Goal: Use online tool/utility: Utilize a website feature to perform a specific function

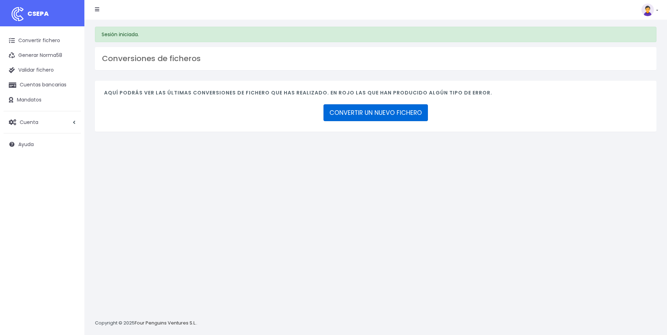
drag, startPoint x: 0, startPoint y: 0, endPoint x: 394, endPoint y: 111, distance: 409.4
click at [394, 111] on link "CONVERTIR UN NUEVO FICHERO" at bounding box center [375, 112] width 104 height 17
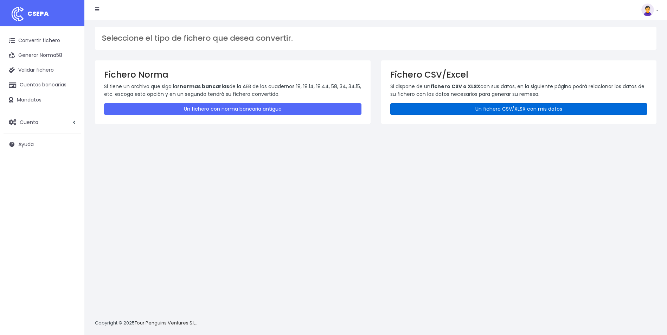
click at [456, 108] on link "Un fichero CSV/XLSX con mis datos" at bounding box center [518, 109] width 257 height 12
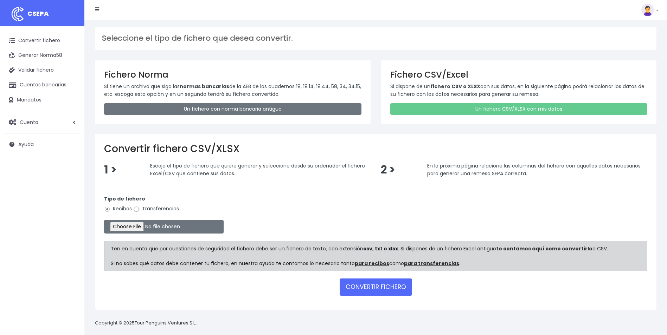
click at [136, 210] on input "Transferencias" at bounding box center [136, 209] width 6 height 6
radio input "true"
click at [134, 228] on input "file" at bounding box center [164, 227] width 120 height 14
type input "C:\fakepath\Trasferencia Manual SEPA 25.09.2025_0534 ES 12.347,08 EUR.csv"
click at [385, 283] on button "CONVERTIR FICHERO" at bounding box center [376, 287] width 72 height 17
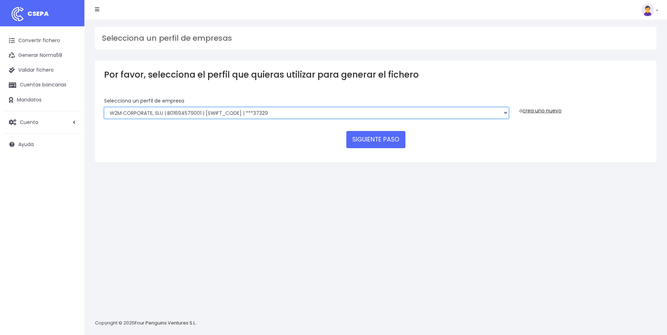
click at [275, 111] on select "World 2 Meet SLU | B62880992001 | BSABESBBXXX | ***97721 WORLD2MEET,S.L.U | B62…" at bounding box center [306, 113] width 405 height 12
select select "563"
click at [104, 107] on select "World 2 Meet SLU | B62880992001 | BSABESBBXXX | ***97721 WORLD2MEET,S.L.U | B62…" at bounding box center [306, 113] width 405 height 12
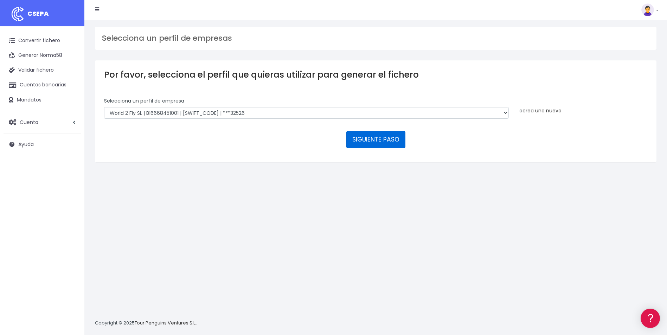
click at [384, 146] on button "SIGUIENTE PASO" at bounding box center [375, 139] width 59 height 17
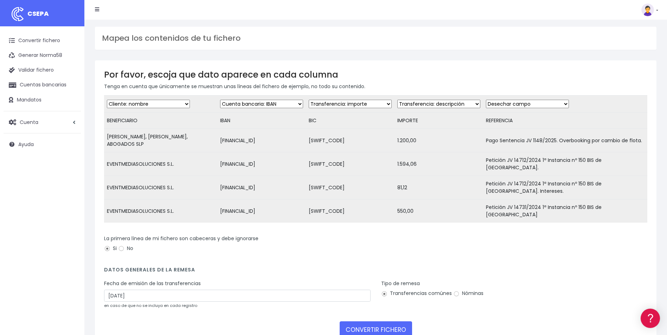
click at [327, 104] on select "Desechar campo Cliente: nombre Cliente: DNI Cliente: Email Cliente: referencia …" at bounding box center [350, 104] width 83 height 8
select select "bic"
click at [309, 100] on select "Desechar campo Cliente: nombre Cliente: DNI Cliente: Email Cliente: referencia …" at bounding box center [350, 104] width 83 height 8
click at [455, 102] on select "Desechar campo Cliente: nombre Cliente: DNI Cliente: Email Cliente: referencia …" at bounding box center [438, 104] width 83 height 8
select select "amount"
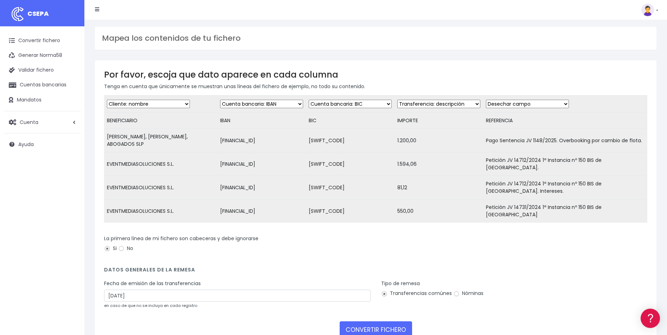
click at [397, 100] on select "Desechar campo Cliente: nombre Cliente: DNI Cliente: Email Cliente: referencia …" at bounding box center [438, 104] width 83 height 8
click at [512, 104] on select "Desechar campo Cliente: nombre Cliente: DNI Cliente: Email Cliente: referencia …" at bounding box center [527, 104] width 83 height 8
select select "description"
click at [486, 100] on select "Desechar campo Cliente: nombre Cliente: DNI Cliente: Email Cliente: referencia …" at bounding box center [527, 104] width 83 height 8
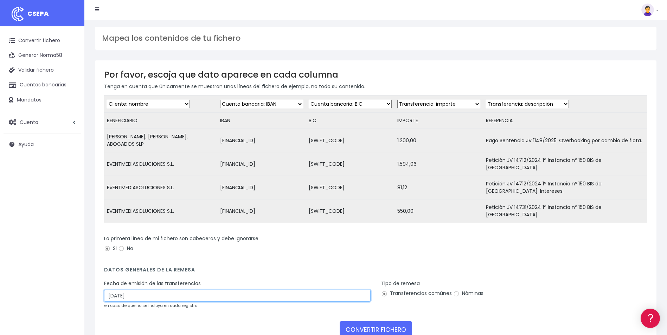
click at [269, 290] on input "27/09/2025" at bounding box center [237, 296] width 266 height 12
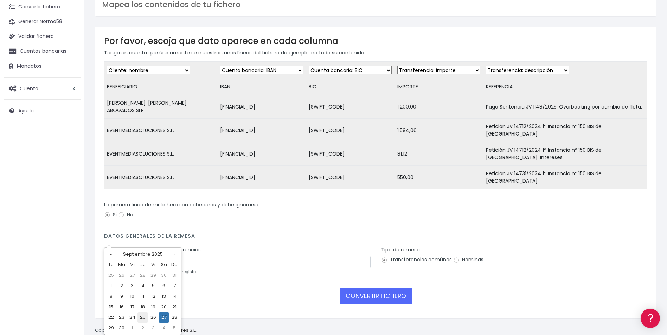
click at [143, 319] on td "25" at bounding box center [142, 317] width 11 height 11
type input "25/09/2025"
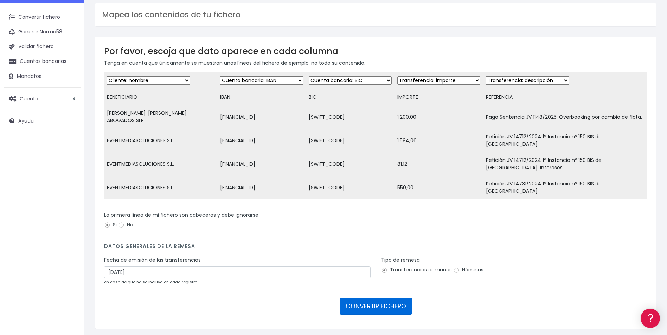
click at [367, 298] on button "CONVERTIR FICHERO" at bounding box center [376, 306] width 72 height 17
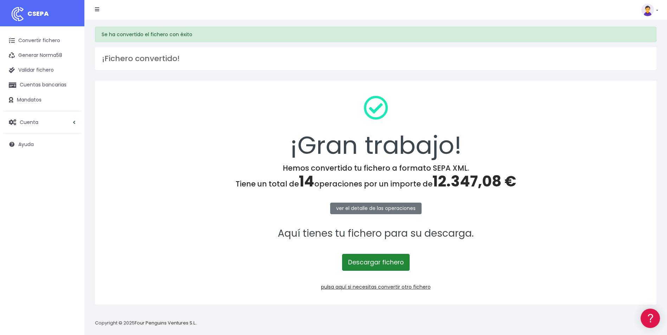
click at [384, 267] on link "Descargar fichero" at bounding box center [375, 262] width 67 height 17
click at [23, 41] on link "Convertir fichero" at bounding box center [42, 40] width 77 height 15
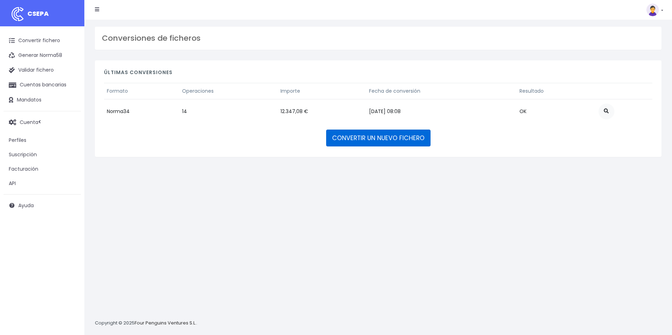
click at [335, 131] on link "CONVERTIR UN NUEVO FICHERO" at bounding box center [378, 138] width 104 height 17
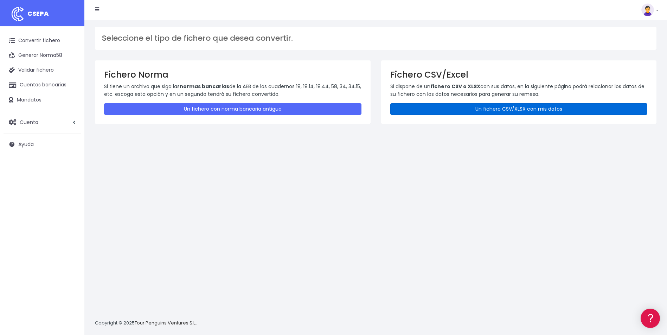
click at [498, 104] on link "Un fichero CSV/XLSX con mis datos" at bounding box center [518, 109] width 257 height 12
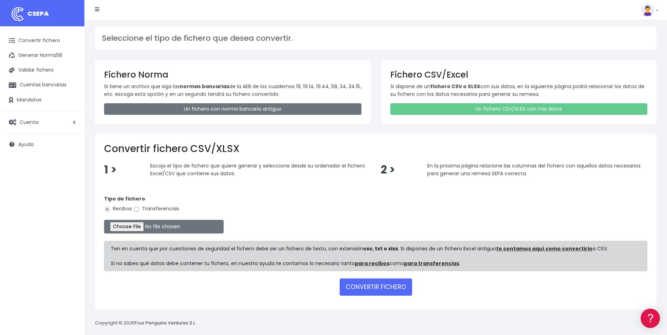
click at [136, 207] on input "Transferencias" at bounding box center [136, 209] width 6 height 6
radio input "true"
click at [136, 228] on input "file" at bounding box center [164, 227] width 120 height 14
type input "C:\fakepath\Trasferencia Manual SEPA 25.09.2025_0539 PT 1.200 EUR.csv"
click at [370, 287] on button "CONVERTIR FICHERO" at bounding box center [376, 287] width 72 height 17
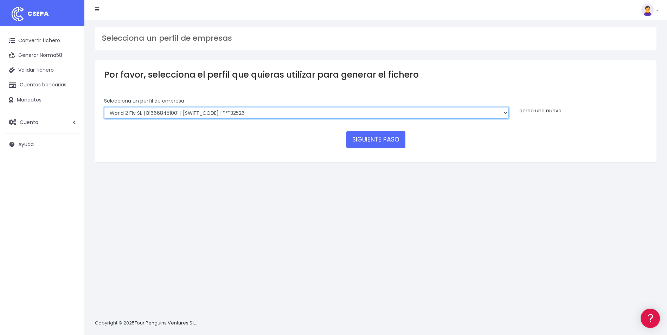
click at [247, 115] on select "World 2 Meet SLU | B62880992001 | [SWIFT_CODE] | ***97721 WORLD2MEET,S.L.U | B6…" at bounding box center [306, 113] width 405 height 12
select select "1395"
click at [104, 107] on select "World 2 Meet SLU | B62880992001 | [SWIFT_CODE] | ***97721 WORLD2MEET,S.L.U | B6…" at bounding box center [306, 113] width 405 height 12
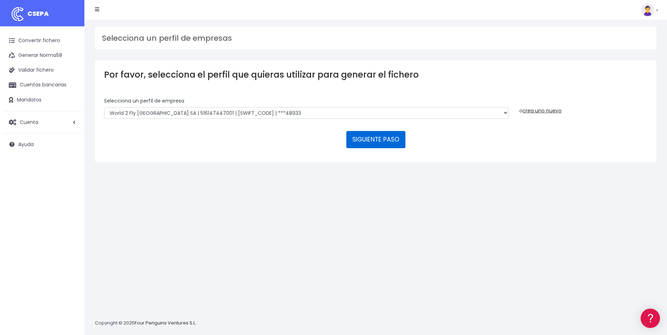
click at [387, 136] on button "SIGUIENTE PASO" at bounding box center [375, 139] width 59 height 17
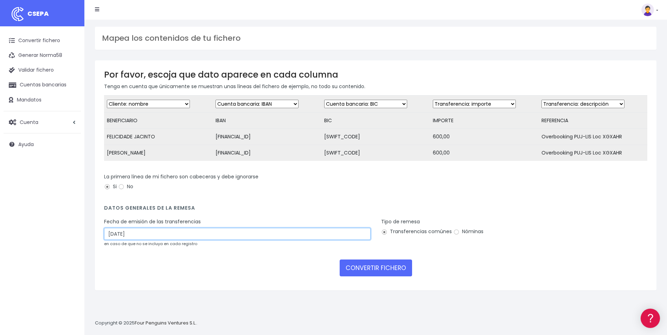
click at [199, 240] on input "[DATE]" at bounding box center [237, 234] width 266 height 12
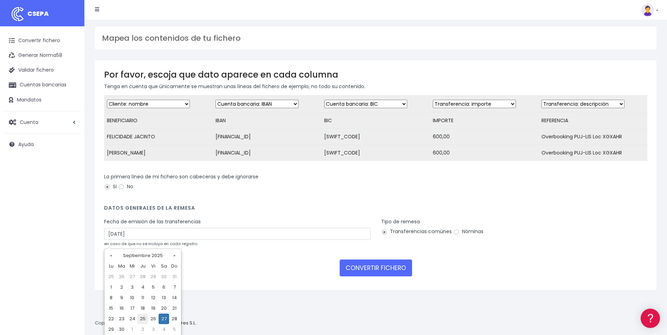
click at [147, 321] on td "25" at bounding box center [142, 319] width 11 height 11
type input "[DATE]"
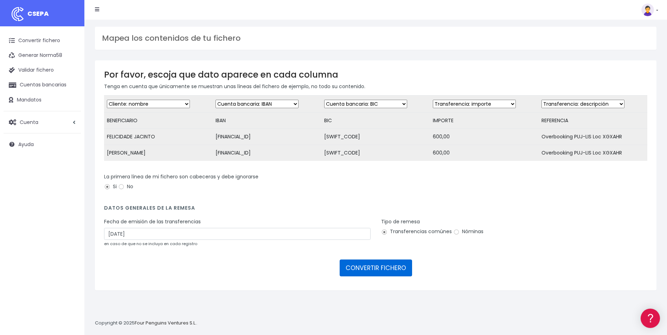
click at [400, 272] on button "CONVERTIR FICHERO" at bounding box center [376, 268] width 72 height 17
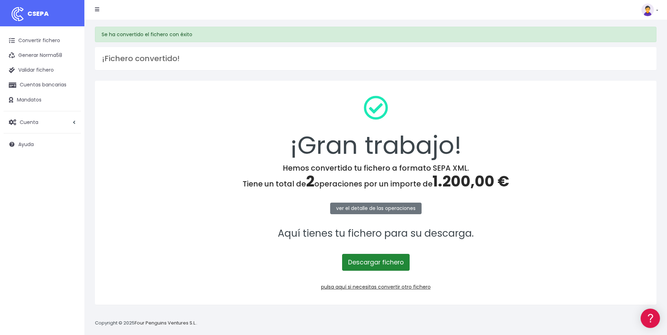
click at [395, 267] on link "Descargar fichero" at bounding box center [375, 262] width 67 height 17
